Goal: Task Accomplishment & Management: Manage account settings

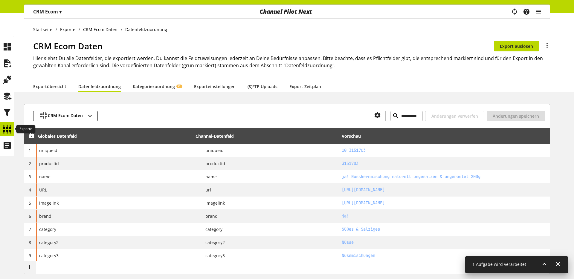
click at [4, 124] on icon at bounding box center [7, 129] width 10 height 12
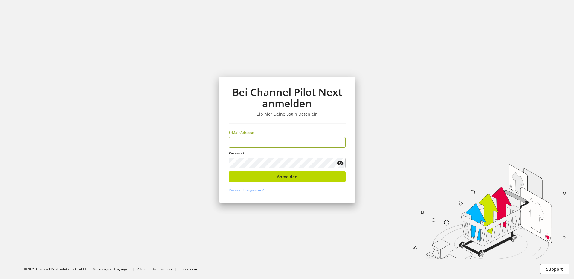
type input "**********"
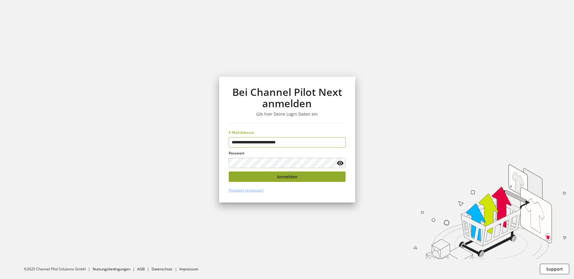
click at [268, 177] on button "Anmelden" at bounding box center [287, 177] width 117 height 10
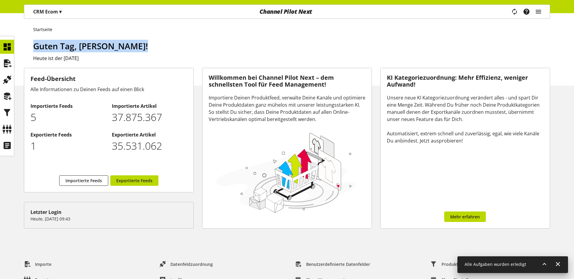
drag, startPoint x: 35, startPoint y: 48, endPoint x: 186, endPoint y: 51, distance: 151.6
click at [186, 51] on h1 "Guten Tag, Lucas Hönekop!" at bounding box center [291, 46] width 517 height 13
drag, startPoint x: 146, startPoint y: 50, endPoint x: 36, endPoint y: 49, distance: 110.3
click at [36, 49] on h1 "Guten Tag, Lucas Hönekop!" at bounding box center [291, 46] width 517 height 13
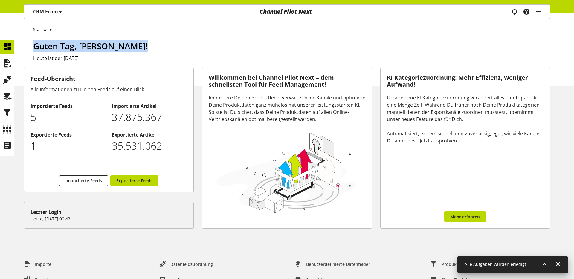
click at [43, 37] on div "Startseite Guten Tag, Lucas Hönekop! Heute ist der 02. September 2025" at bounding box center [287, 49] width 574 height 73
click at [34, 32] on li "Startseite" at bounding box center [44, 29] width 22 height 6
click at [36, 30] on li "Startseite" at bounding box center [44, 29] width 22 height 6
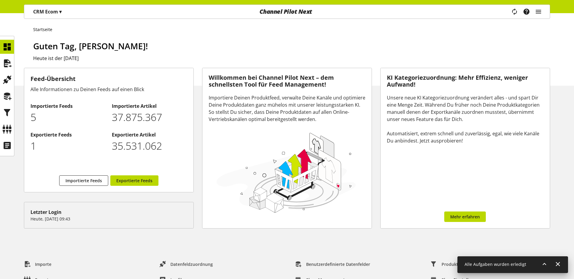
click at [42, 34] on div "Startseite Guten Tag, Lucas Hönekop! Heute ist der 02. September 2025" at bounding box center [287, 49] width 574 height 73
drag, startPoint x: 53, startPoint y: 30, endPoint x: 21, endPoint y: 30, distance: 32.0
click at [21, 30] on div "Startseite Guten Tag, Lucas Hönekop! Heute ist der 02. September 2025" at bounding box center [287, 49] width 574 height 73
click at [60, 12] on span "▾" at bounding box center [60, 11] width 2 height 7
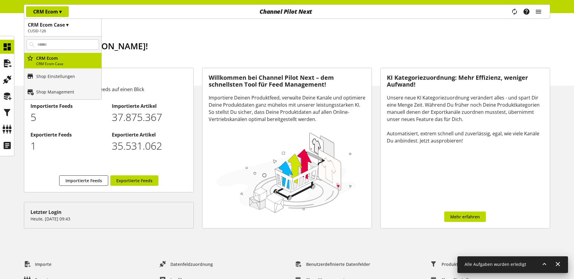
click at [56, 25] on h1 "CRM Ecom Case ▾" at bounding box center [63, 24] width 70 height 7
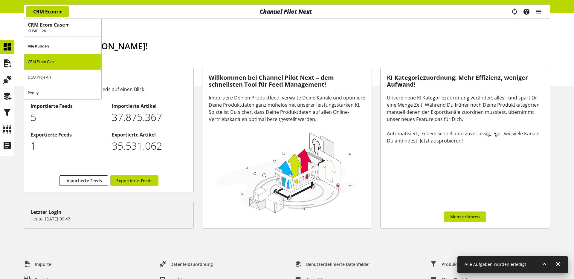
click at [53, 87] on p "Penny" at bounding box center [62, 93] width 77 height 16
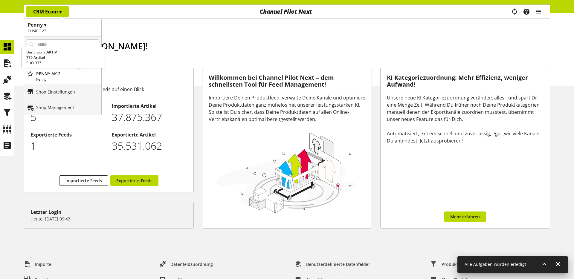
click at [62, 74] on p "PENNY AK 2" at bounding box center [67, 74] width 63 height 6
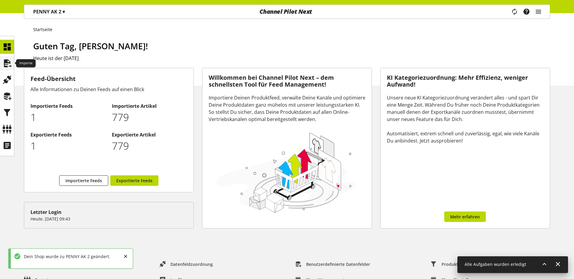
click at [7, 66] on icon at bounding box center [7, 63] width 10 height 12
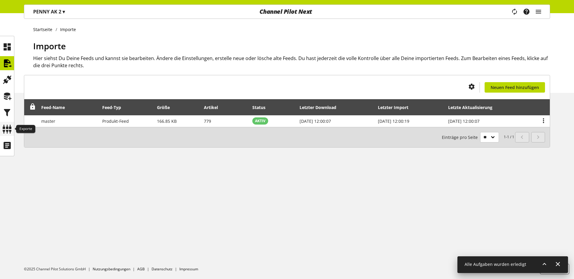
click at [12, 127] on div at bounding box center [7, 129] width 14 height 14
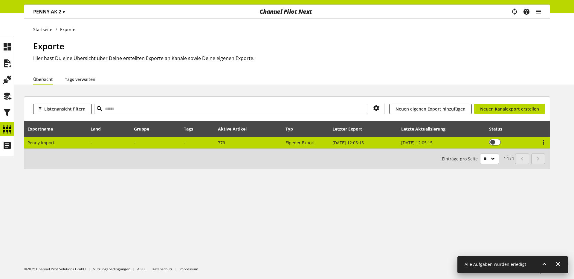
click at [55, 141] on td "Penny Import" at bounding box center [55, 143] width 63 height 12
select select "********"
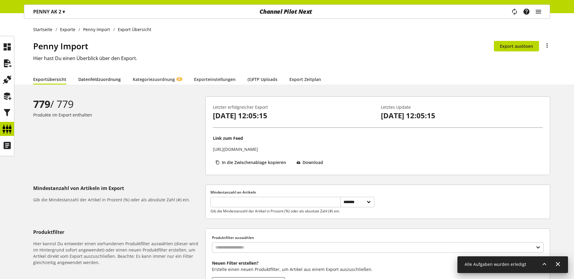
click at [85, 83] on link "Datenfeldzuordnung" at bounding box center [99, 79] width 42 height 6
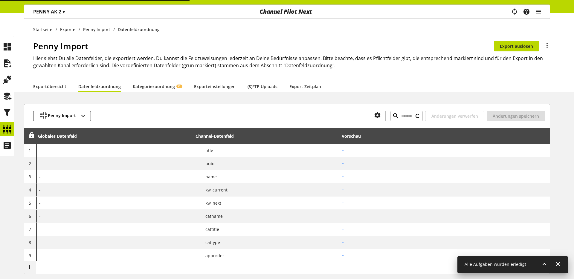
type input "**********"
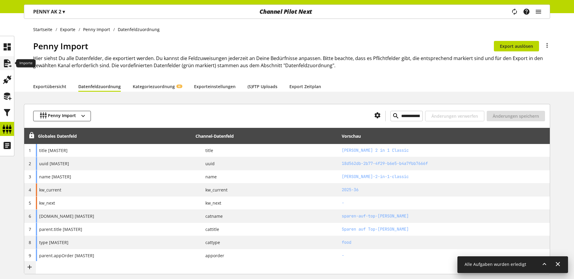
click at [6, 68] on icon at bounding box center [7, 63] width 10 height 12
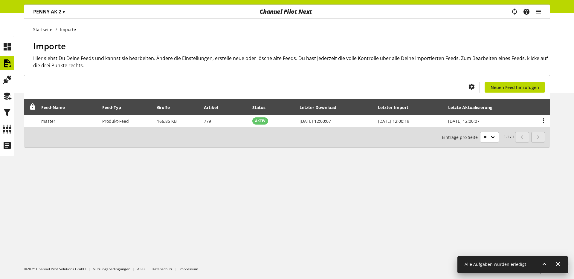
click at [43, 90] on div "Importe Hier siehst Du Deine Feeds und kannst sie bearbeiten. Ändere die Einste…" at bounding box center [291, 66] width 517 height 53
click at [12, 126] on icon at bounding box center [7, 129] width 10 height 12
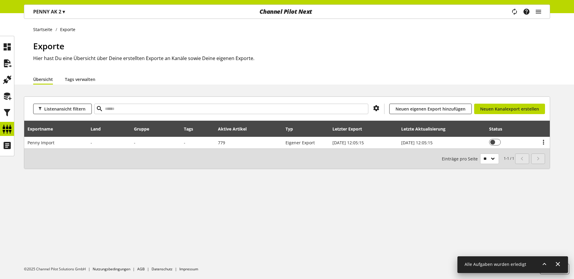
click at [109, 72] on div "Exporte Hier hast Du eine Übersicht über Deine erstellten Exporte an Kanäle sow…" at bounding box center [291, 57] width 517 height 34
click at [59, 12] on p "PENNY AK 2 ▾" at bounding box center [49, 11] width 32 height 7
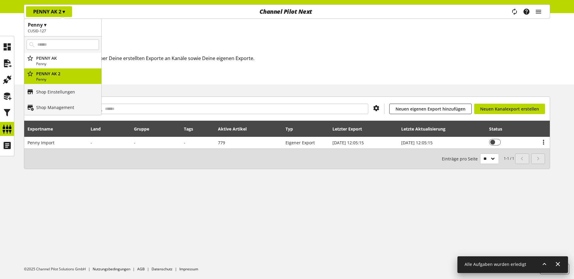
click at [143, 43] on h1 "Exporte" at bounding box center [291, 46] width 517 height 13
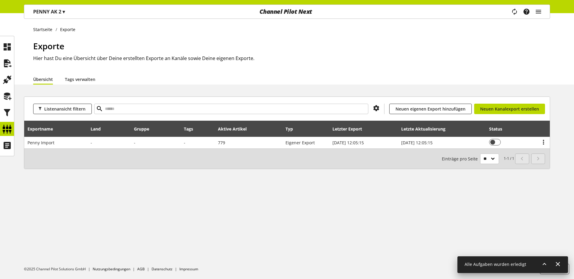
click at [142, 46] on h1 "Exporte" at bounding box center [291, 46] width 517 height 13
click at [62, 9] on span "▾" at bounding box center [63, 11] width 2 height 7
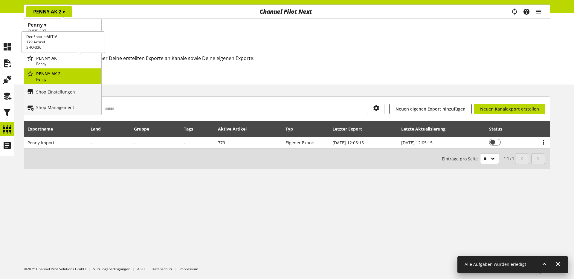
click at [67, 62] on p "Penny" at bounding box center [67, 63] width 63 height 5
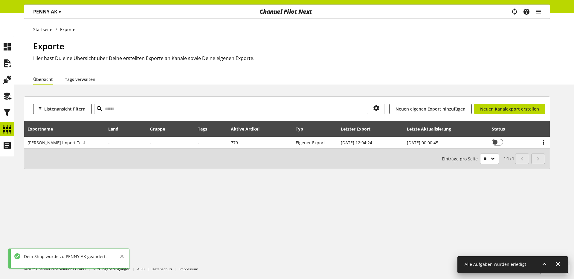
click at [55, 12] on p "PENNY AK ▾" at bounding box center [47, 11] width 28 height 7
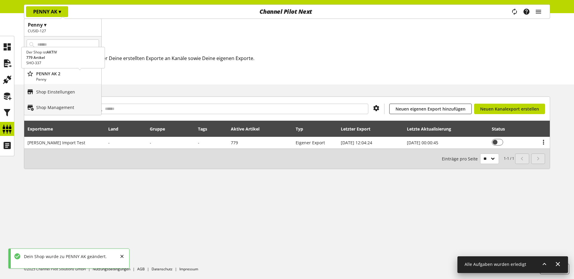
click at [71, 75] on p "PENNY AK 2" at bounding box center [67, 74] width 63 height 6
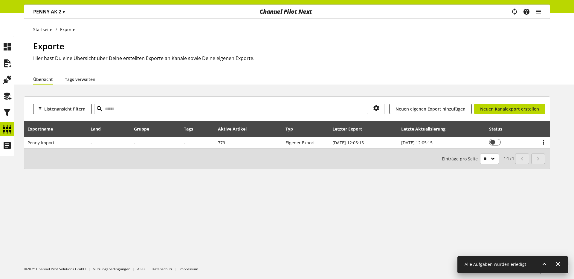
click at [57, 9] on p "PENNY AK 2 ▾" at bounding box center [49, 11] width 32 height 7
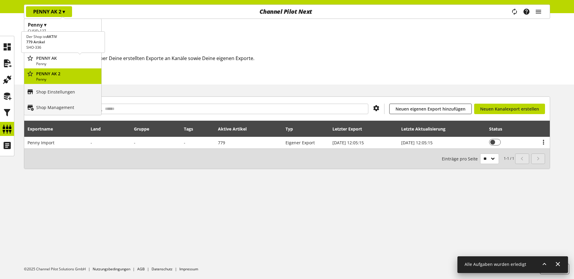
click at [74, 57] on p "PENNY AK" at bounding box center [67, 58] width 63 height 6
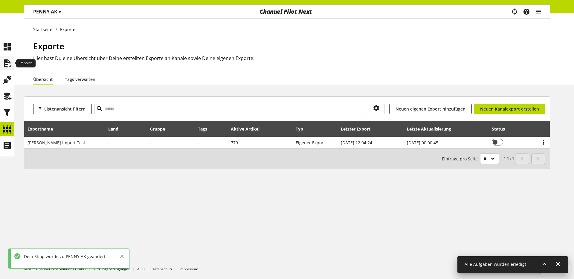
click at [7, 64] on icon at bounding box center [7, 63] width 10 height 12
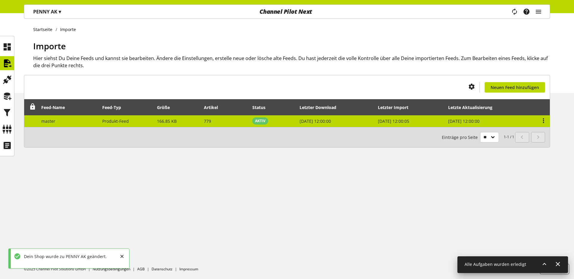
click at [99, 123] on td "Produkt-Feed" at bounding box center [126, 121] width 55 height 12
click at [546, 122] on icon at bounding box center [543, 120] width 7 height 11
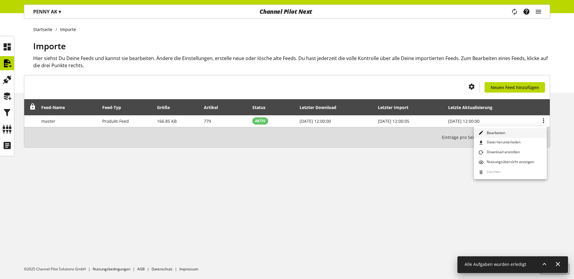
click at [498, 132] on span "Bearbeiten" at bounding box center [494, 132] width 21 height 5
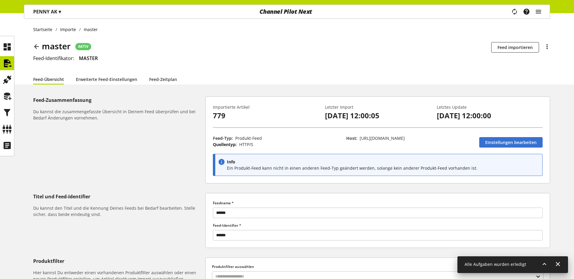
drag, startPoint x: 389, startPoint y: 136, endPoint x: 416, endPoint y: 137, distance: 27.5
click at [405, 137] on span "[URL][DOMAIN_NAME]" at bounding box center [382, 138] width 45 height 6
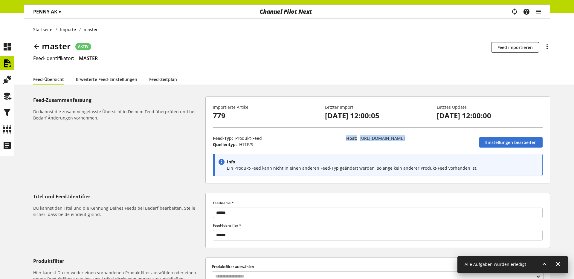
click at [405, 137] on span "[URL][DOMAIN_NAME]" at bounding box center [382, 138] width 45 height 6
click at [118, 129] on div "Feed-Zusammenfassung Du kannst die zusammengefasste Übersicht in Deinem Feed üb…" at bounding box center [119, 140] width 172 height 87
click at [43, 14] on p "PENNY AK ▾" at bounding box center [47, 11] width 28 height 7
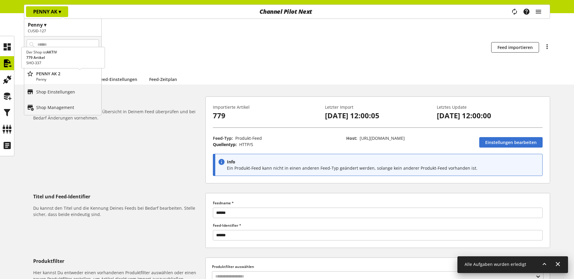
click at [58, 74] on p "PENNY AK 2" at bounding box center [67, 74] width 63 height 6
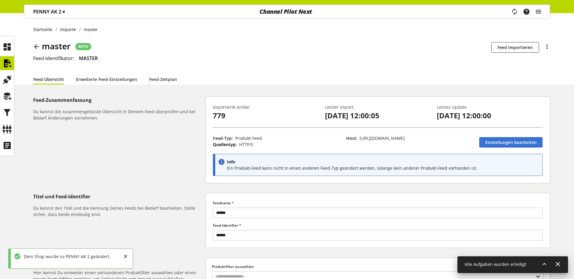
click at [38, 45] on icon at bounding box center [36, 46] width 7 height 11
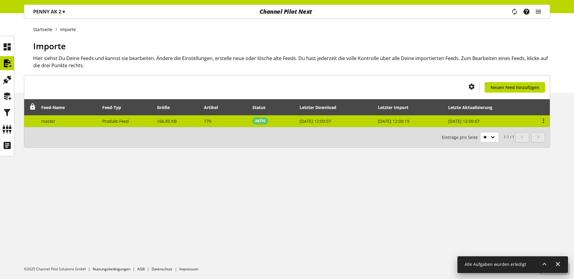
click at [78, 122] on td "master" at bounding box center [68, 121] width 61 height 12
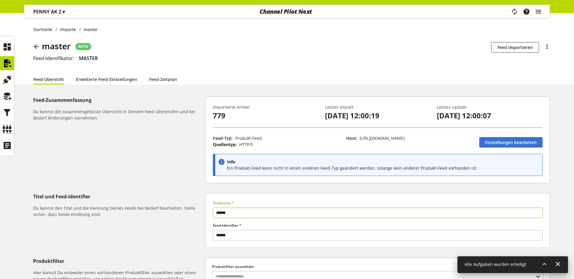
click at [61, 14] on p "PENNY AK 2 ▾" at bounding box center [49, 11] width 32 height 7
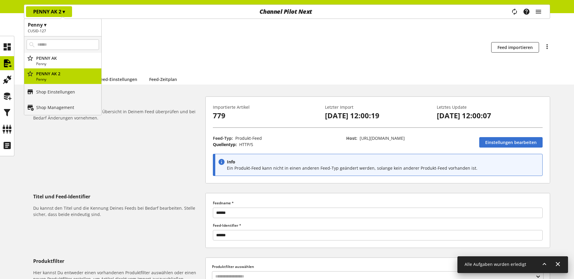
click at [182, 63] on div "master AKTIV Die Planbarkeit ist für diesen Feed ist deaktiviert Feed importier…" at bounding box center [291, 57] width 517 height 34
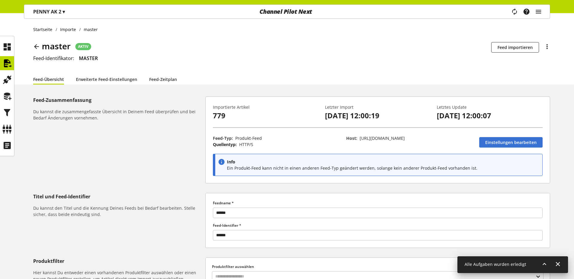
drag, startPoint x: 445, startPoint y: 139, endPoint x: 360, endPoint y: 140, distance: 85.5
click at [361, 139] on span "[URL][DOMAIN_NAME]" at bounding box center [382, 138] width 45 height 6
click at [356, 143] on div "Host: [URL][DOMAIN_NAME]" at bounding box center [409, 141] width 133 height 19
click at [405, 137] on span "[URL][DOMAIN_NAME]" at bounding box center [382, 138] width 45 height 6
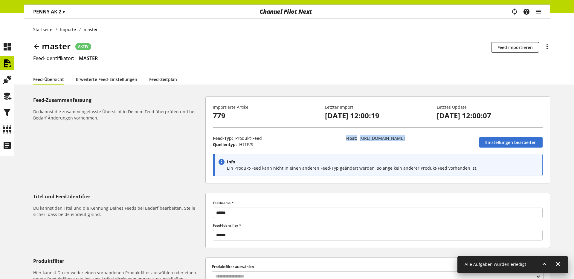
click at [405, 137] on span "[URL][DOMAIN_NAME]" at bounding box center [382, 138] width 45 height 6
click at [370, 143] on div "Host: [URL][DOMAIN_NAME]" at bounding box center [409, 141] width 133 height 19
click at [54, 17] on div "PENNY AK 2 ▾" at bounding box center [49, 11] width 46 height 11
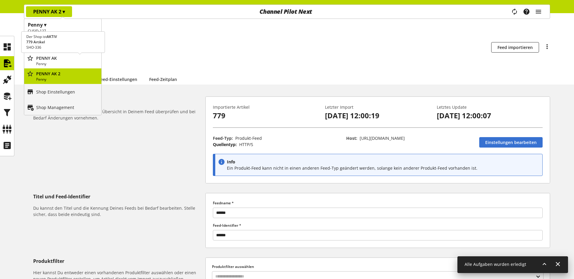
click at [47, 56] on p "PENNY AK" at bounding box center [67, 58] width 63 height 6
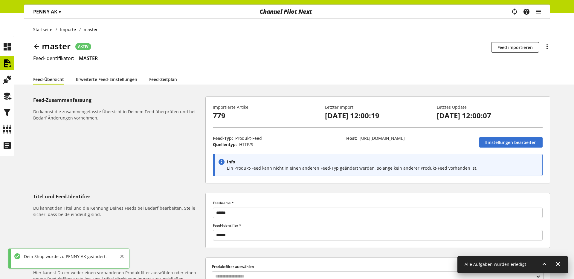
click at [36, 43] on icon at bounding box center [36, 46] width 7 height 11
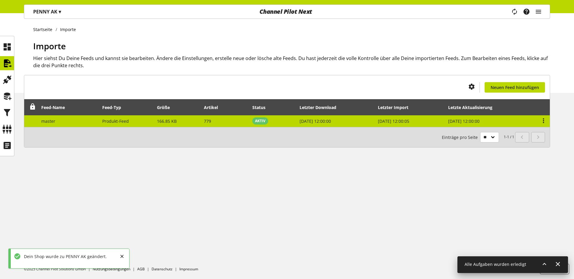
click at [172, 120] on span "166.85 KB" at bounding box center [167, 121] width 20 height 6
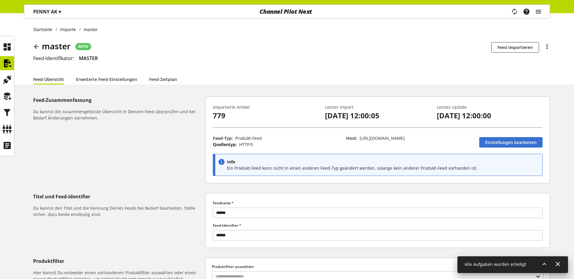
drag, startPoint x: 429, startPoint y: 139, endPoint x: 360, endPoint y: 139, distance: 68.8
click at [360, 139] on p "Host: [URL][DOMAIN_NAME]" at bounding box center [409, 138] width 127 height 6
click at [76, 24] on div "Startseite Importe master master AKTIV Die Planbarkeit ist für diesen Feed ist …" at bounding box center [287, 48] width 574 height 71
click at [55, 11] on p "PENNY AK ▾" at bounding box center [47, 11] width 28 height 7
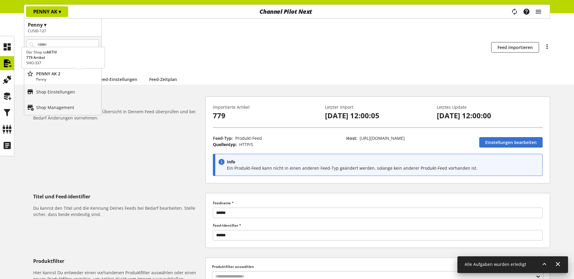
click at [44, 74] on p "PENNY AK 2" at bounding box center [67, 74] width 63 height 6
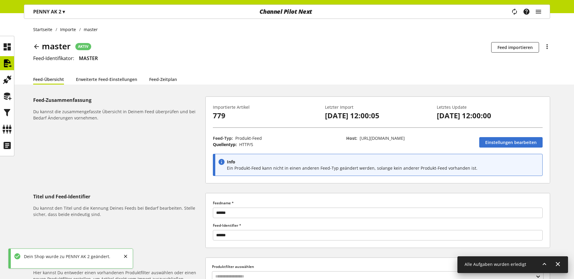
click at [34, 43] on icon at bounding box center [36, 46] width 7 height 11
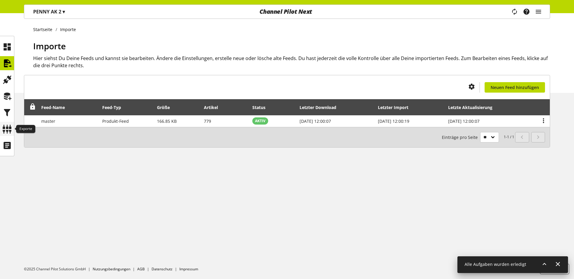
click at [7, 126] on icon at bounding box center [7, 129] width 10 height 12
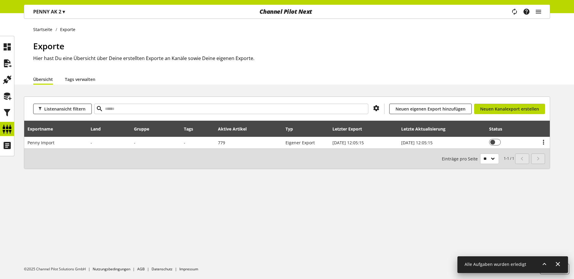
click at [54, 8] on p "PENNY AK 2 ▾" at bounding box center [49, 11] width 32 height 7
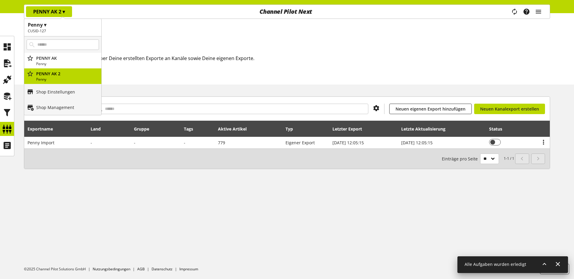
click at [171, 36] on div "Startseite Exporte Exporte Hier hast Du eine Übersicht über Deine erstellten Ex…" at bounding box center [287, 48] width 574 height 71
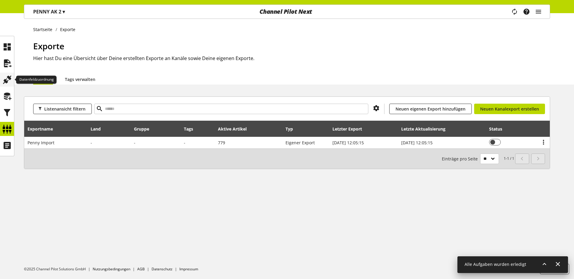
click at [8, 78] on icon at bounding box center [7, 80] width 10 height 12
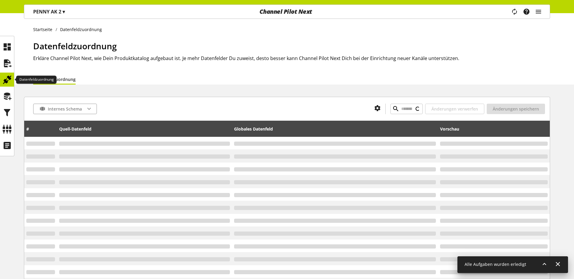
type input "**********"
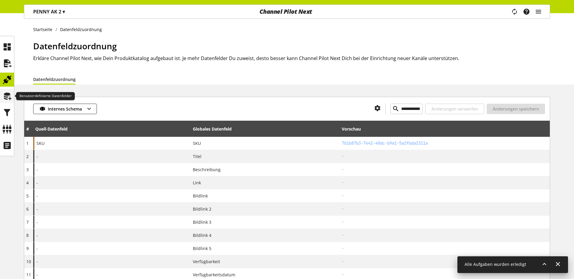
click at [10, 98] on icon at bounding box center [7, 96] width 10 height 12
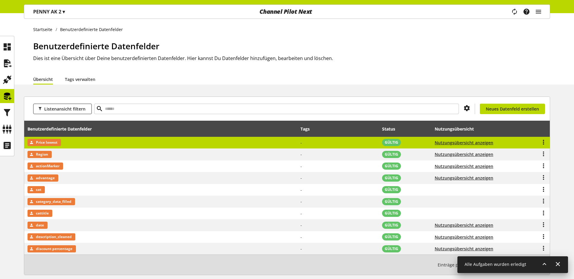
click at [51, 144] on span "Price lowest" at bounding box center [47, 142] width 22 height 7
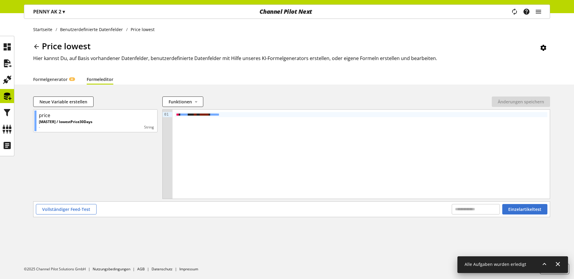
click at [37, 46] on icon at bounding box center [36, 46] width 7 height 11
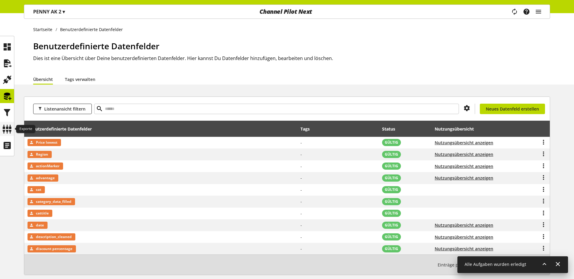
click at [11, 126] on icon at bounding box center [7, 129] width 10 height 12
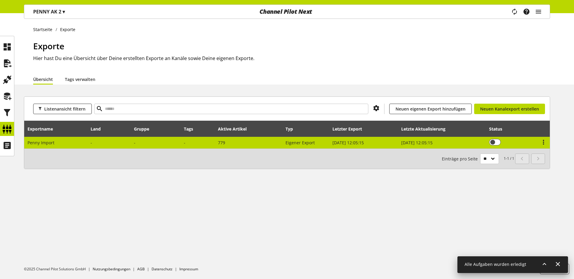
click at [82, 146] on td "Penny Import" at bounding box center [55, 143] width 63 height 12
select select "********"
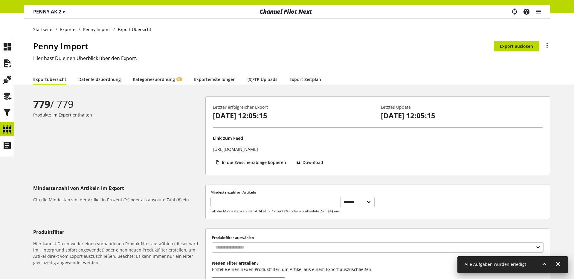
click at [108, 80] on link "Datenfeldzuordnung" at bounding box center [99, 79] width 42 height 6
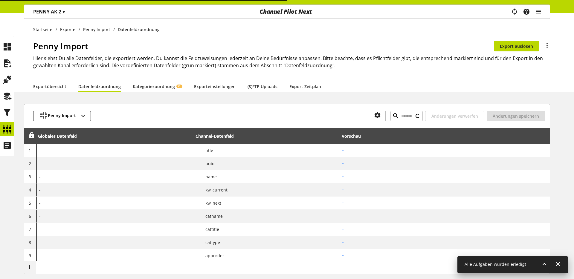
type input "**********"
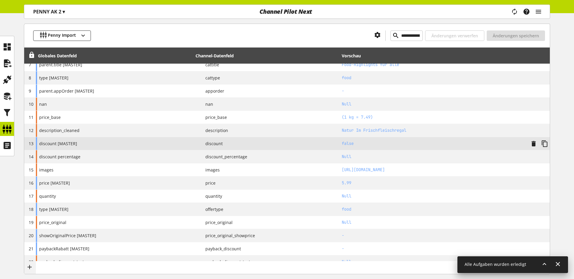
scroll to position [209, 0]
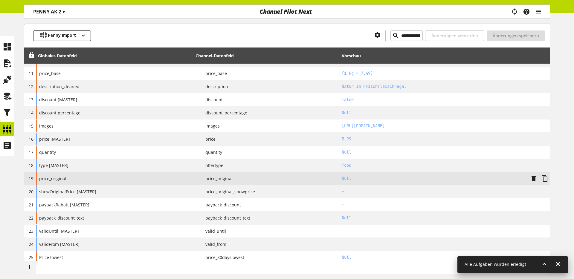
click at [46, 180] on span "price_original" at bounding box center [52, 178] width 27 height 6
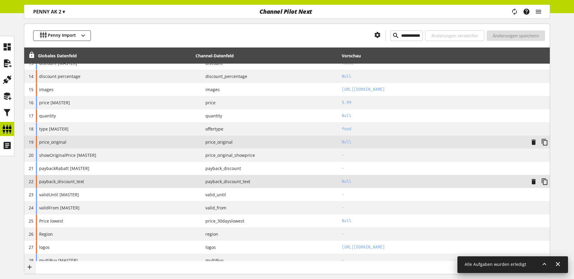
scroll to position [248, 0]
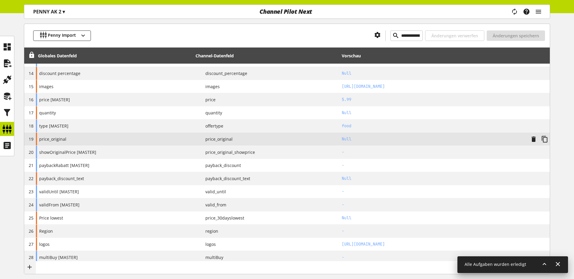
click at [60, 138] on span "price_original" at bounding box center [52, 139] width 27 height 6
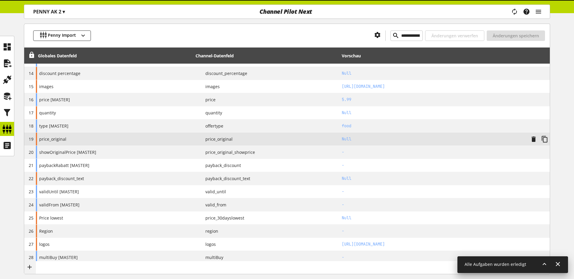
click at [56, 138] on span "price_original" at bounding box center [52, 139] width 27 height 6
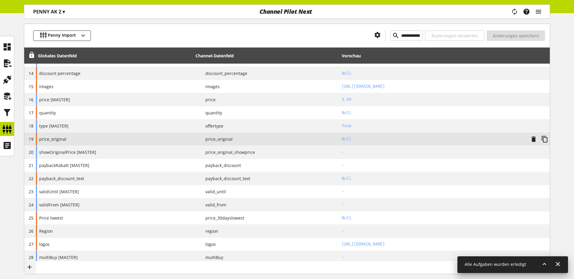
click at [54, 138] on span "price_original" at bounding box center [52, 139] width 27 height 6
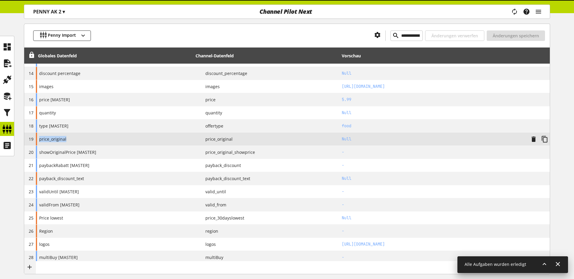
click at [53, 138] on span "price_original" at bounding box center [52, 139] width 27 height 6
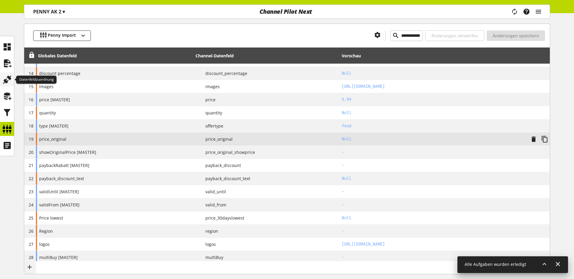
click at [9, 81] on icon at bounding box center [7, 80] width 10 height 12
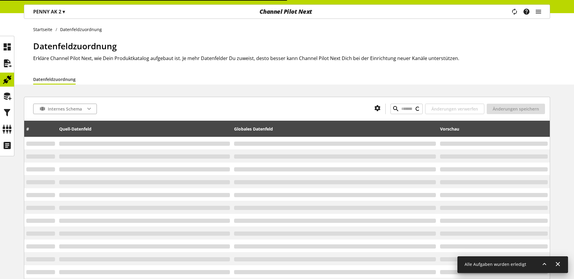
type input "**********"
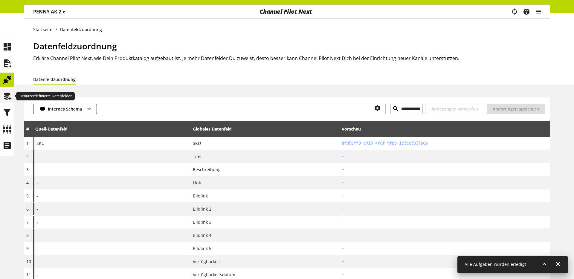
click at [12, 97] on div at bounding box center [7, 96] width 14 height 14
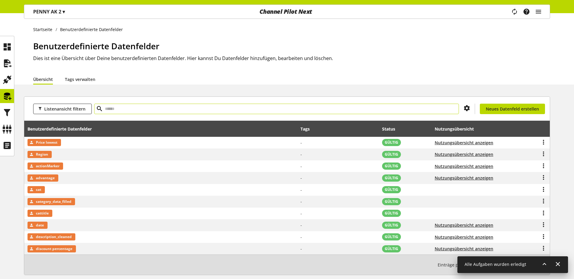
click at [146, 111] on input "text" at bounding box center [276, 109] width 365 height 10
type input "*****"
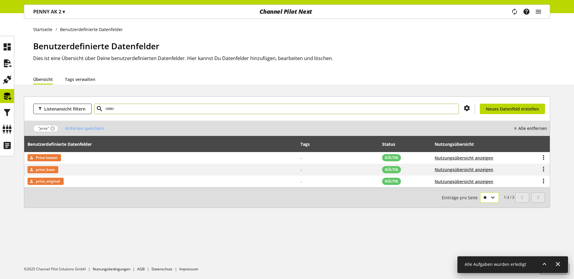
click at [495, 196] on select "** ** ** ***" at bounding box center [489, 198] width 19 height 10
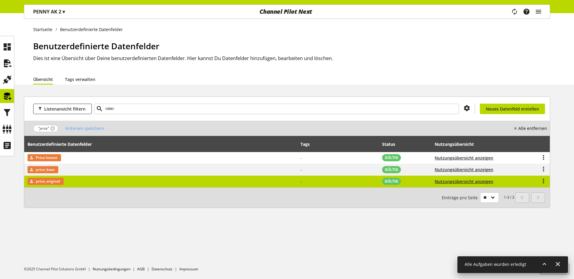
click at [53, 184] on span "price_original" at bounding box center [48, 181] width 24 height 7
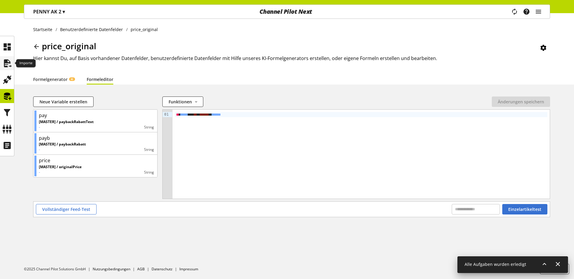
click at [10, 60] on icon at bounding box center [7, 63] width 10 height 12
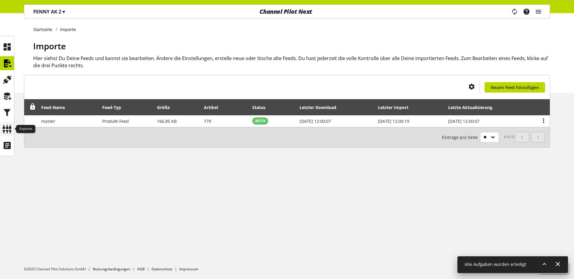
click at [6, 123] on icon at bounding box center [7, 129] width 10 height 12
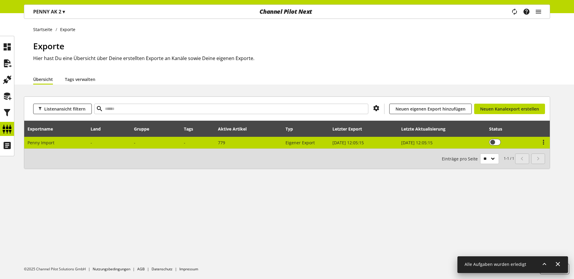
click at [56, 146] on td "Penny Import" at bounding box center [55, 143] width 63 height 12
select select "********"
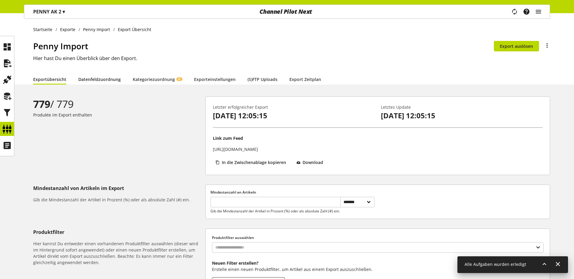
click at [106, 80] on link "Datenfeldzuordnung" at bounding box center [99, 79] width 42 height 6
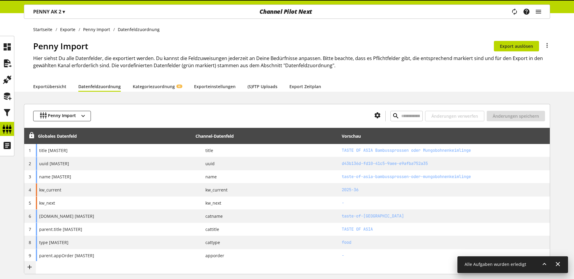
type input "**********"
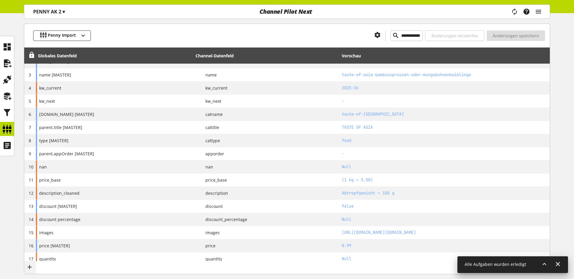
scroll to position [103, 0]
click at [5, 129] on icon at bounding box center [7, 129] width 10 height 12
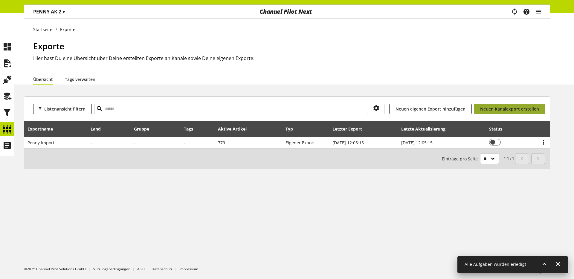
click at [481, 107] on span "Neuen Kanalexport erstellen" at bounding box center [509, 109] width 59 height 6
select select "**"
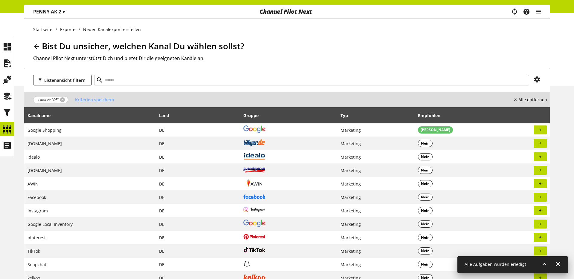
click at [63, 100] on link at bounding box center [62, 99] width 5 height 5
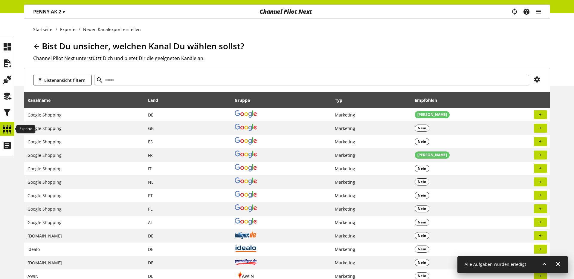
click at [10, 128] on icon at bounding box center [7, 129] width 10 height 12
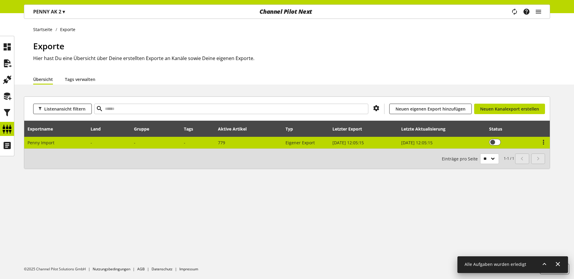
click at [32, 140] on span "Penny Import" at bounding box center [41, 143] width 27 height 6
select select "********"
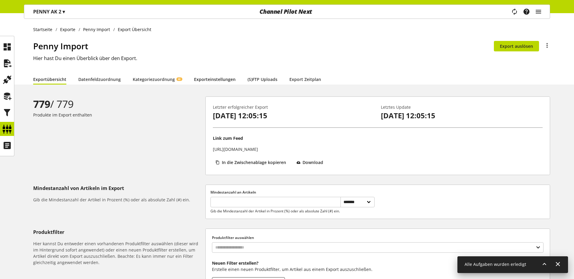
click at [209, 79] on link "Exporteinstellungen" at bounding box center [215, 79] width 42 height 6
select select "*"
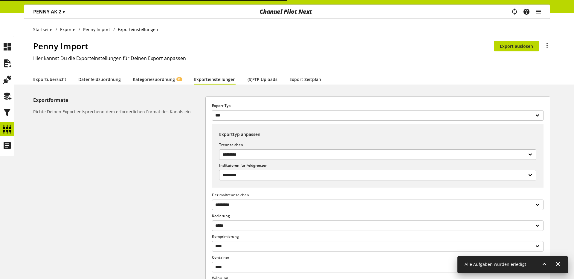
select select "***"
click at [229, 110] on div "Export-Typ *** *** ****" at bounding box center [377, 112] width 331 height 18
click at [228, 110] on div "Export-Typ *** *** ****" at bounding box center [377, 112] width 331 height 18
click at [227, 112] on select "*** *** ****" at bounding box center [377, 115] width 331 height 10
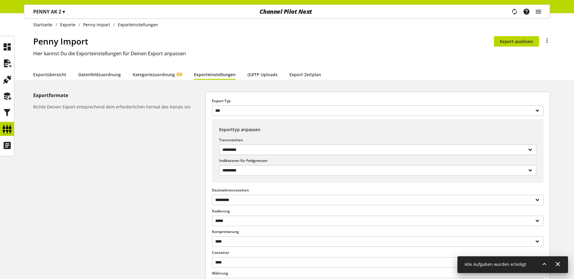
scroll to position [5, 0]
click at [222, 46] on h1 "Penny Import" at bounding box center [263, 41] width 461 height 13
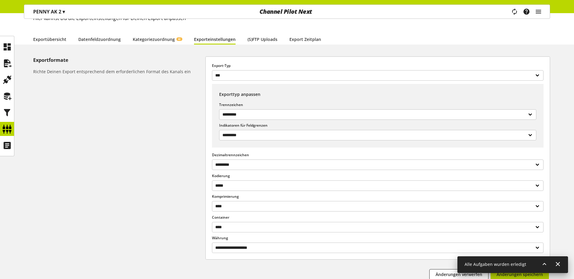
scroll to position [0, 0]
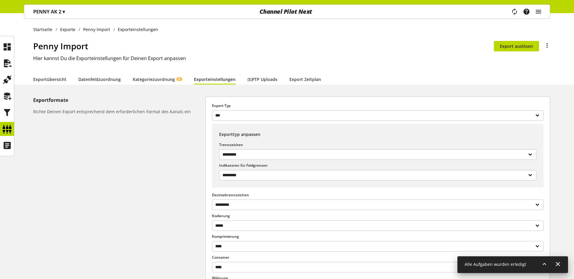
click at [566, 199] on div "**********" at bounding box center [287, 220] width 574 height 247
click at [46, 80] on link "Exportübersicht" at bounding box center [49, 79] width 33 height 6
select select "********"
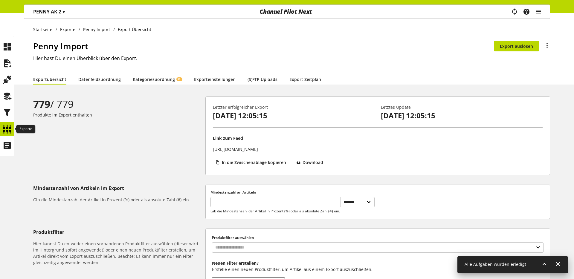
click at [7, 128] on icon at bounding box center [7, 129] width 10 height 12
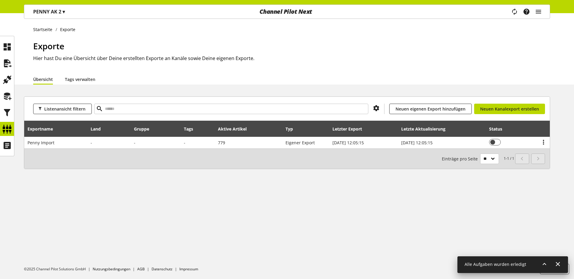
click at [196, 186] on div "Startseite Exporte Exporte Hier hast Du eine Übersicht über Deine erstellten Ex…" at bounding box center [287, 146] width 574 height 266
click at [76, 183] on div "Startseite Exporte Exporte Hier hast Du eine Übersicht über Deine erstellten Ex…" at bounding box center [287, 146] width 574 height 266
click at [63, 12] on span "▾" at bounding box center [63, 11] width 2 height 7
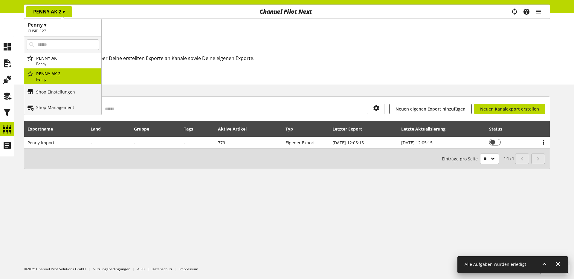
click at [58, 30] on h2 "CUSID-127" at bounding box center [63, 30] width 70 height 5
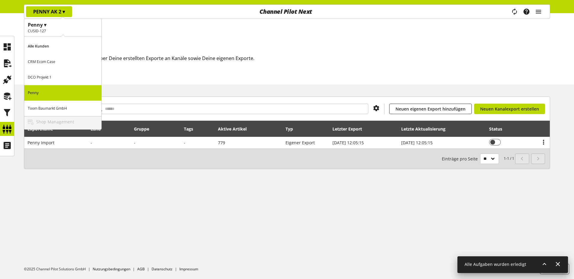
click at [53, 62] on p "CRM Ecom Case" at bounding box center [62, 62] width 77 height 16
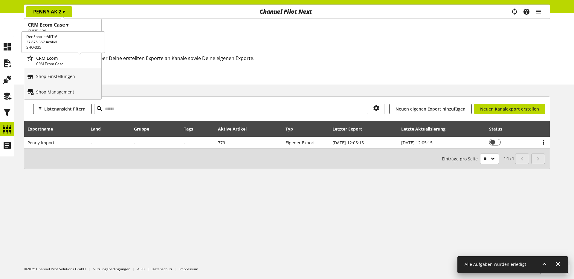
click at [59, 59] on p "CRM Ecom" at bounding box center [67, 58] width 63 height 6
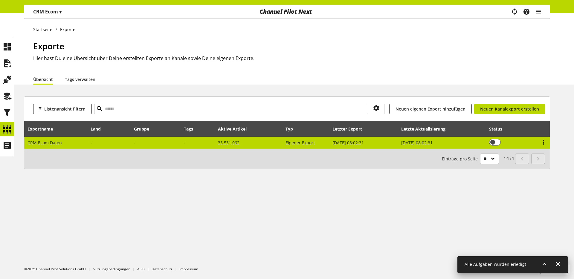
click at [50, 144] on span "CRM Ecom Daten" at bounding box center [45, 143] width 34 height 6
select select "********"
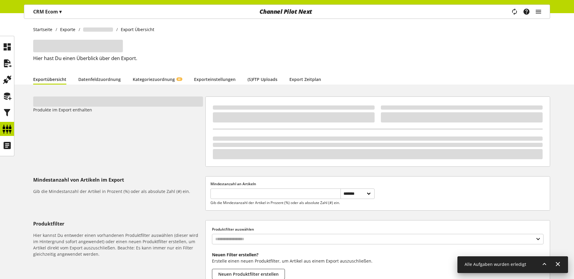
type input "********"
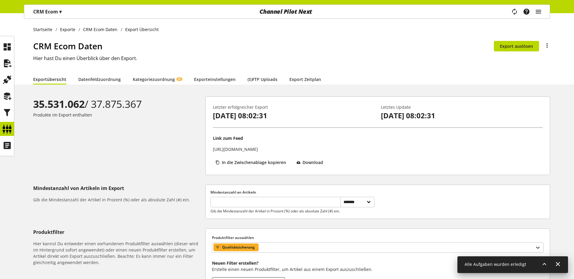
click at [46, 9] on p "CRM Ecom ▾" at bounding box center [47, 11] width 28 height 7
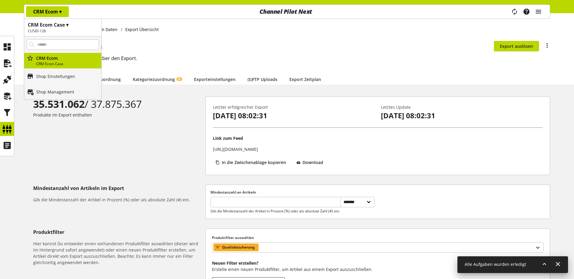
click at [58, 29] on h2 "CUSID-126" at bounding box center [63, 30] width 70 height 5
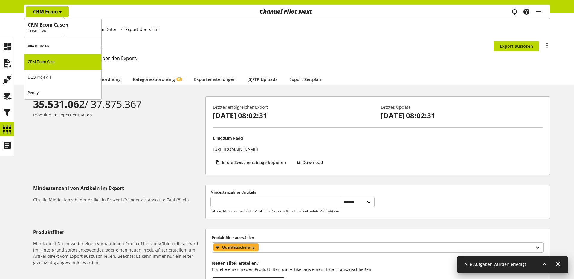
scroll to position [17, 0]
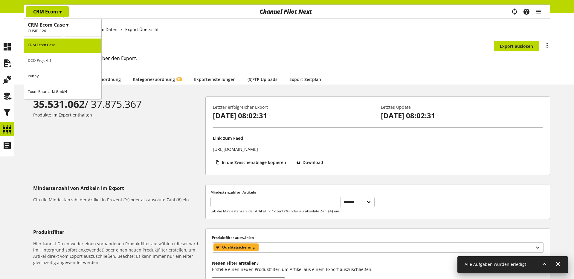
click at [49, 88] on p "Toom Baumarkt GmbH" at bounding box center [62, 92] width 77 height 16
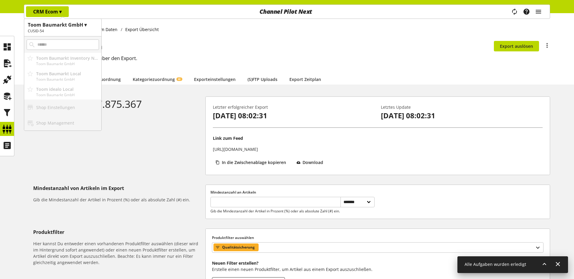
scroll to position [0, 0]
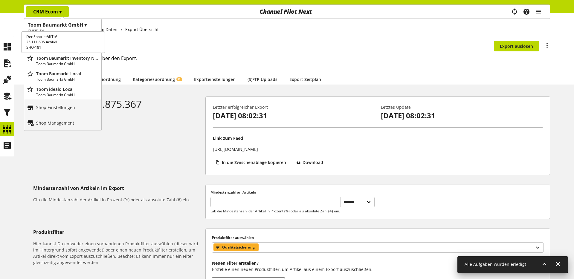
click at [74, 58] on p "Toom Baumarkt Inventory New Attribute Alert" at bounding box center [67, 58] width 63 height 6
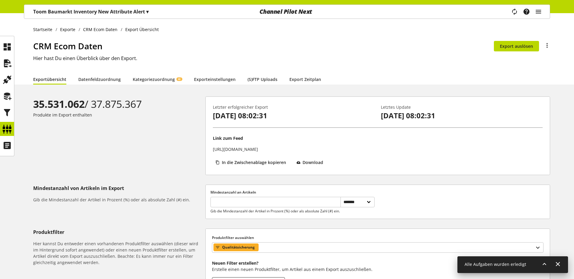
click at [7, 54] on ul at bounding box center [7, 96] width 14 height 113
drag, startPoint x: 6, startPoint y: 59, endPoint x: 13, endPoint y: 64, distance: 8.3
click at [6, 59] on icon at bounding box center [7, 63] width 10 height 12
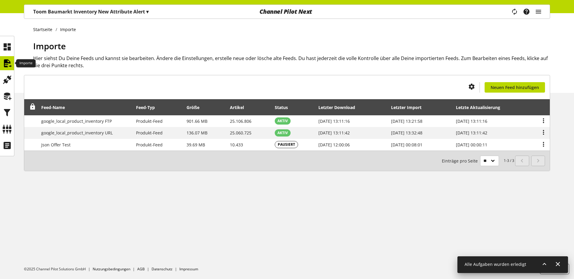
click at [10, 63] on icon at bounding box center [7, 63] width 10 height 12
click at [525, 16] on icon "main navigation" at bounding box center [526, 11] width 7 height 11
click at [128, 8] on p "Toom Baumarkt Inventory New Attribute Alert ▾" at bounding box center [90, 11] width 115 height 7
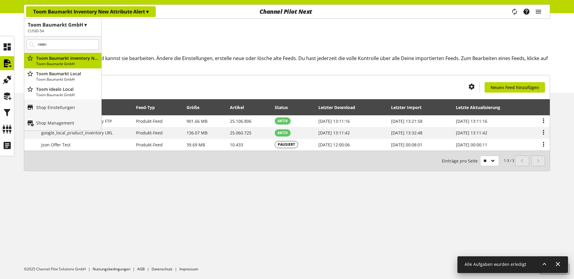
click at [161, 52] on h1 "Importe" at bounding box center [291, 46] width 517 height 13
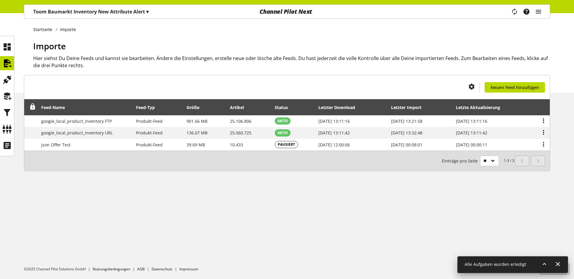
click at [65, 13] on p "Toom Baumarkt Inventory New Attribute Alert ▾" at bounding box center [90, 11] width 115 height 7
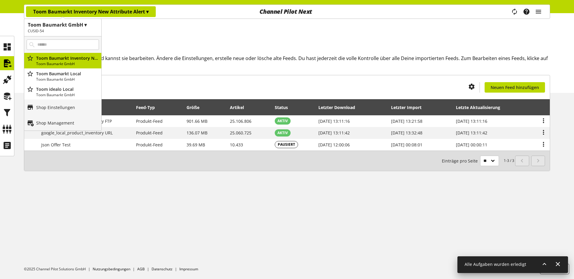
click at [221, 31] on ul "Startseite Importe" at bounding box center [291, 29] width 517 height 6
